Goal: Transaction & Acquisition: Purchase product/service

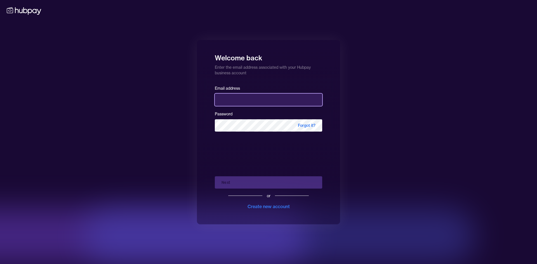
paste input "**********"
type input "**********"
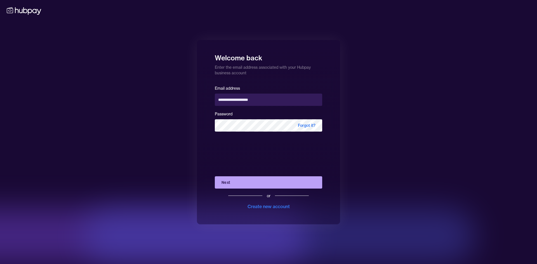
click at [248, 185] on button "Next" at bounding box center [268, 183] width 107 height 12
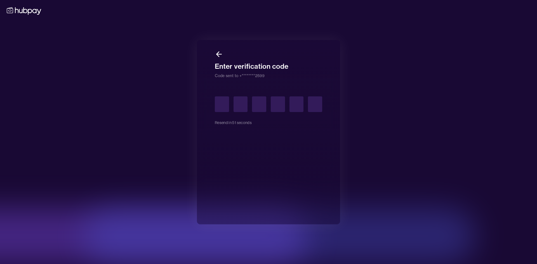
type input "*"
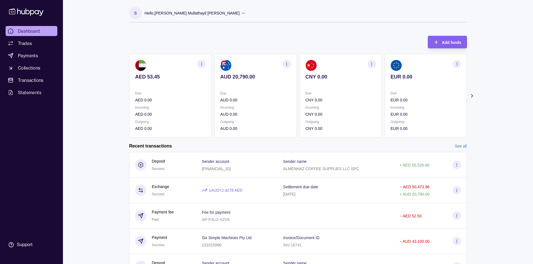
click at [244, 113] on p "AUD 0.00" at bounding box center [255, 114] width 71 height 6
click at [34, 55] on span "Payments" at bounding box center [28, 55] width 20 height 7
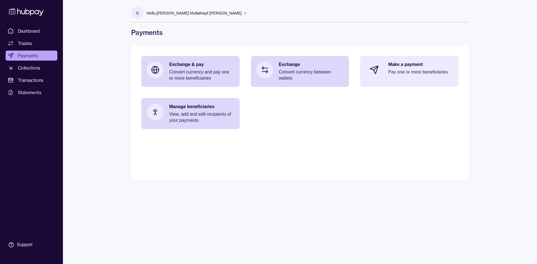
click at [409, 74] on p "Pay one or more beneficiaries" at bounding box center [420, 72] width 65 height 6
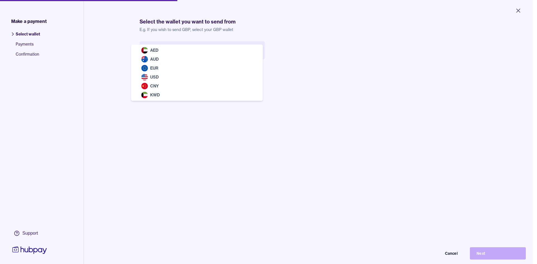
click at [258, 52] on body "Close Make a payment Select wallet Payments Confirmation Support Select the wal…" at bounding box center [266, 132] width 533 height 264
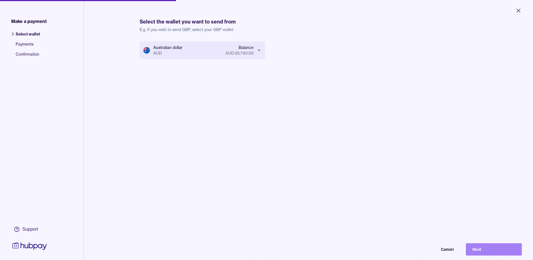
click at [484, 254] on button "Next" at bounding box center [494, 249] width 56 height 12
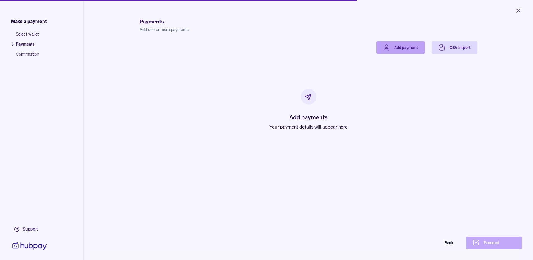
click at [402, 50] on link "Add payment" at bounding box center [400, 47] width 49 height 12
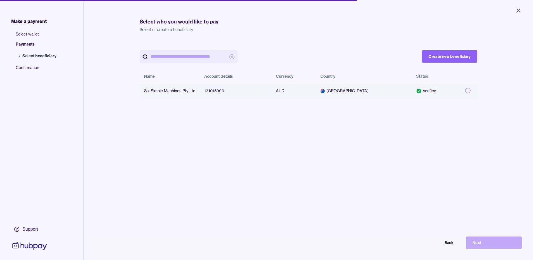
click at [465, 91] on button "button" at bounding box center [468, 91] width 6 height 6
click at [484, 246] on button "Next" at bounding box center [494, 243] width 56 height 12
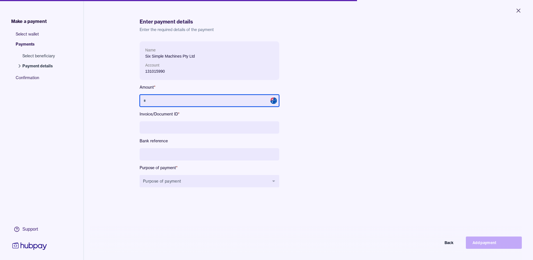
click at [172, 99] on input "text" at bounding box center [210, 101] width 140 height 12
type input "******"
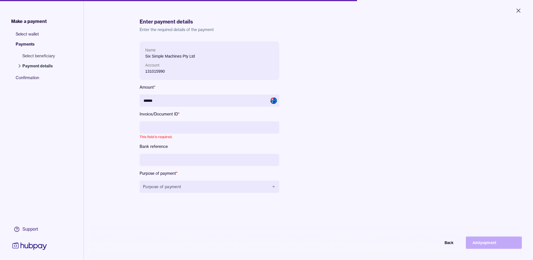
paste input "*********"
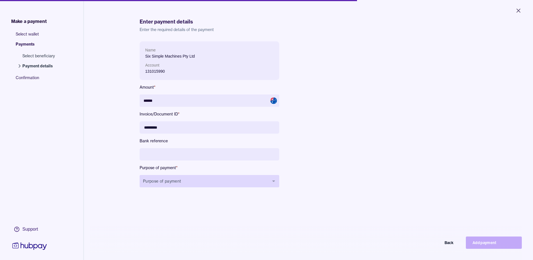
type input "*********"
click at [273, 183] on icon "button" at bounding box center [273, 181] width 4 height 4
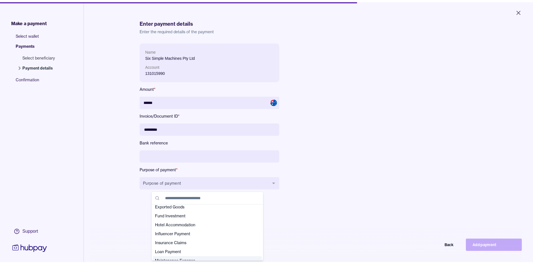
scroll to position [56, 0]
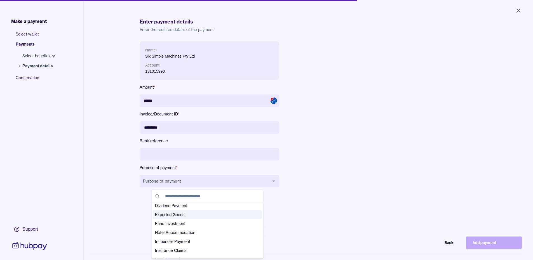
click at [179, 214] on span "Exported Goods" at bounding box center [204, 215] width 98 height 6
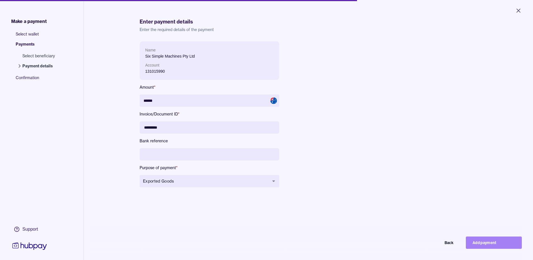
click at [480, 248] on button "Add payment" at bounding box center [494, 243] width 56 height 12
type input "*****"
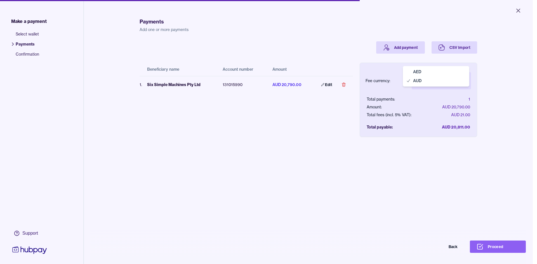
click at [462, 82] on body "Close Make a payment Select wallet Payments Confirmation Support Payments Add o…" at bounding box center [266, 132] width 533 height 264
select select "***"
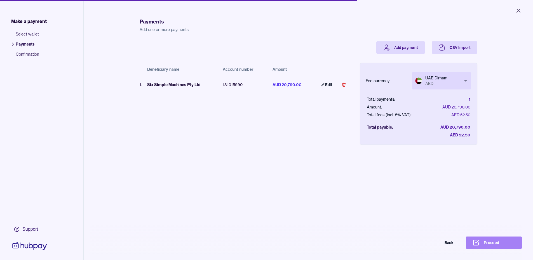
click at [500, 249] on button "Proceed" at bounding box center [494, 243] width 56 height 12
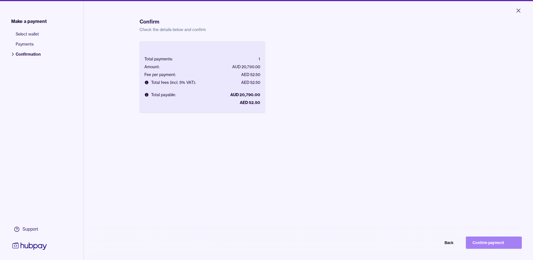
click at [492, 249] on button "Confirm payment" at bounding box center [494, 243] width 56 height 12
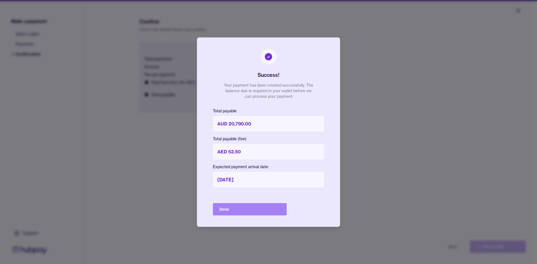
click at [273, 212] on button "Done" at bounding box center [250, 209] width 74 height 12
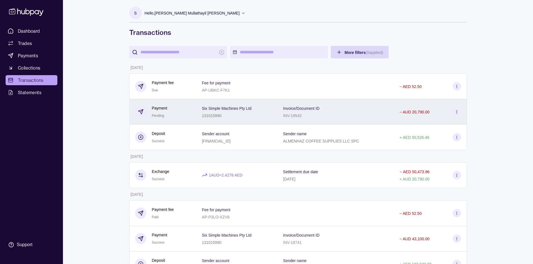
click at [458, 113] on icon at bounding box center [457, 112] width 4 height 4
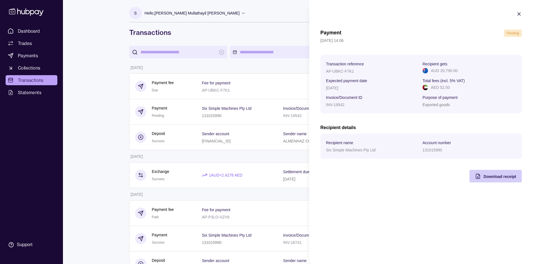
click at [490, 176] on span "Download receipt" at bounding box center [500, 177] width 33 height 4
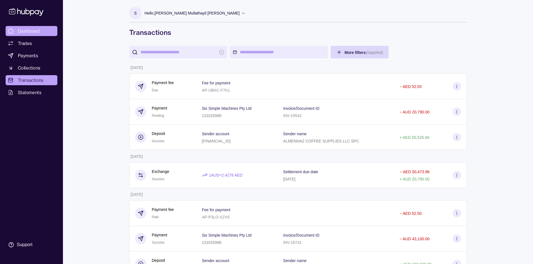
click at [38, 32] on span "Dashboard" at bounding box center [29, 31] width 22 height 7
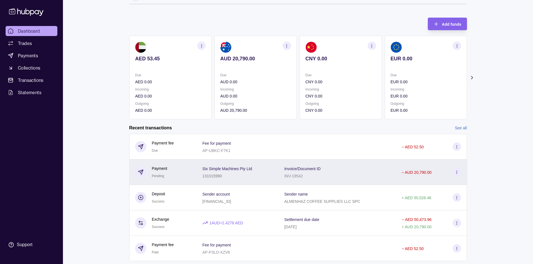
scroll to position [28, 0]
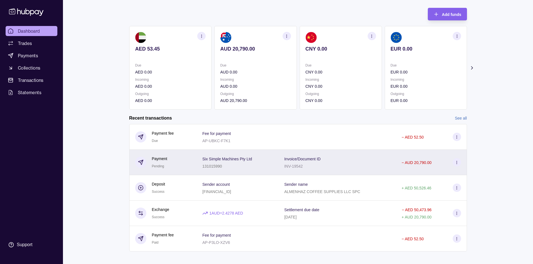
click at [331, 165] on div "Invoice/Document ID INV-19542" at bounding box center [337, 163] width 106 height 14
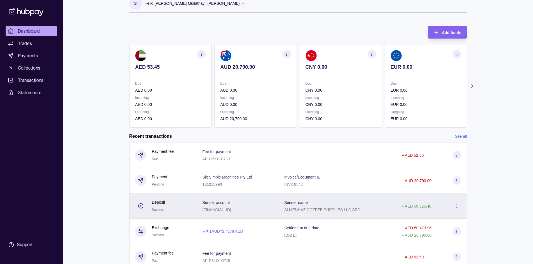
scroll to position [0, 0]
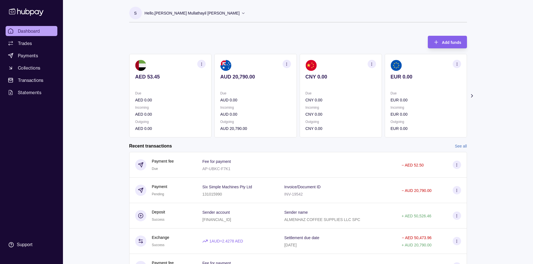
click at [242, 13] on icon at bounding box center [243, 13] width 3 height 1
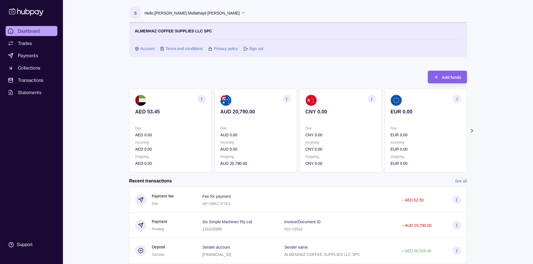
click at [241, 13] on icon at bounding box center [243, 13] width 4 height 4
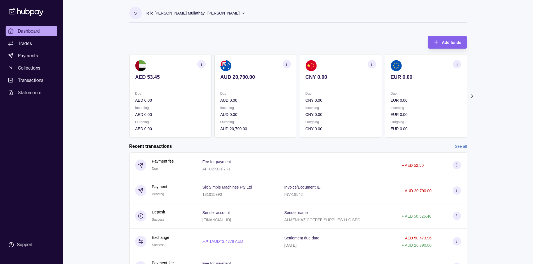
click at [242, 13] on icon at bounding box center [243, 13] width 3 height 1
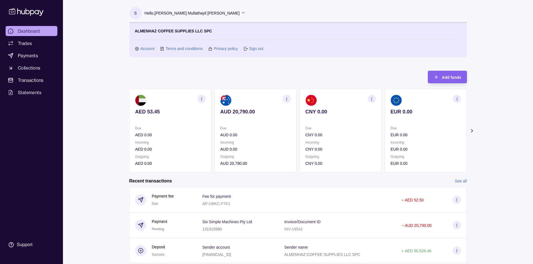
click at [241, 13] on icon at bounding box center [243, 13] width 4 height 4
